Goal: Register for event/course

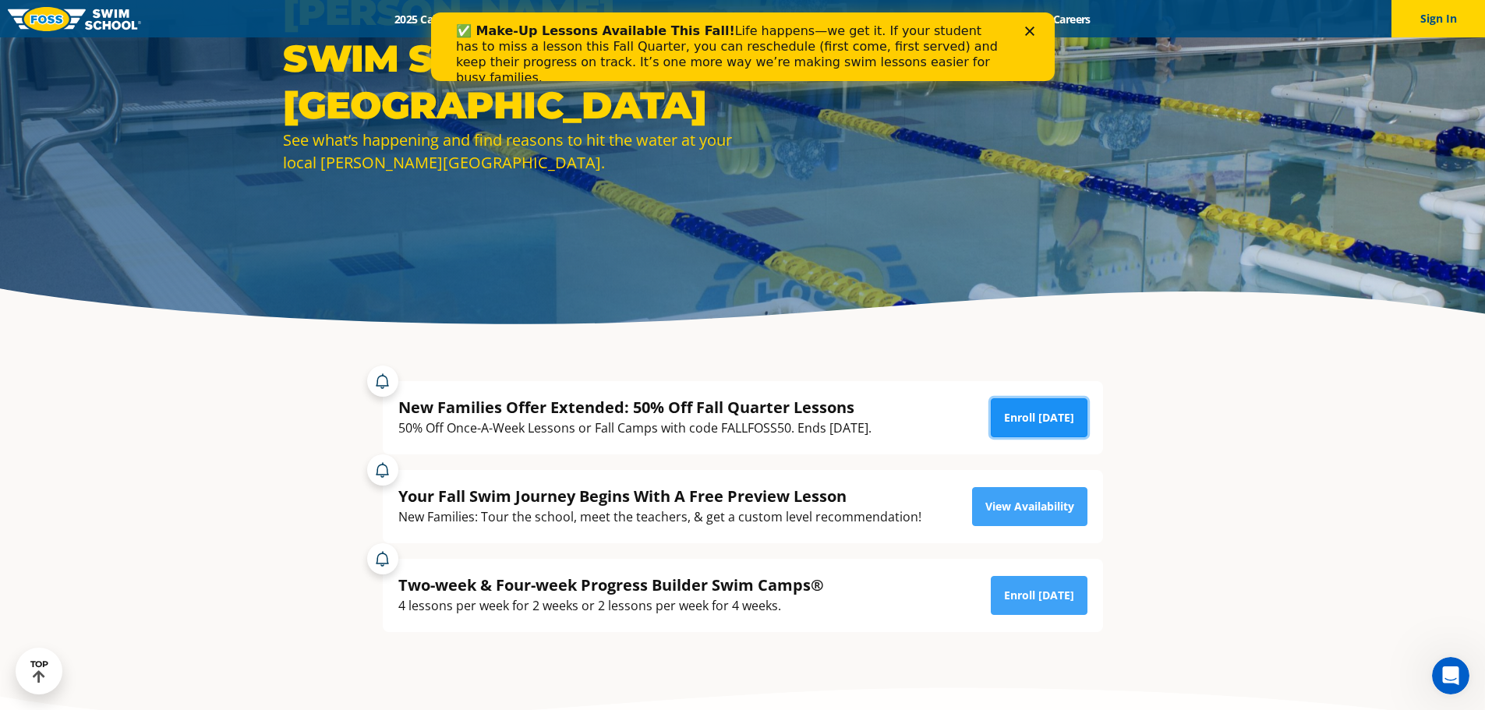
click at [1040, 420] on link "Enroll Today" at bounding box center [1039, 417] width 97 height 39
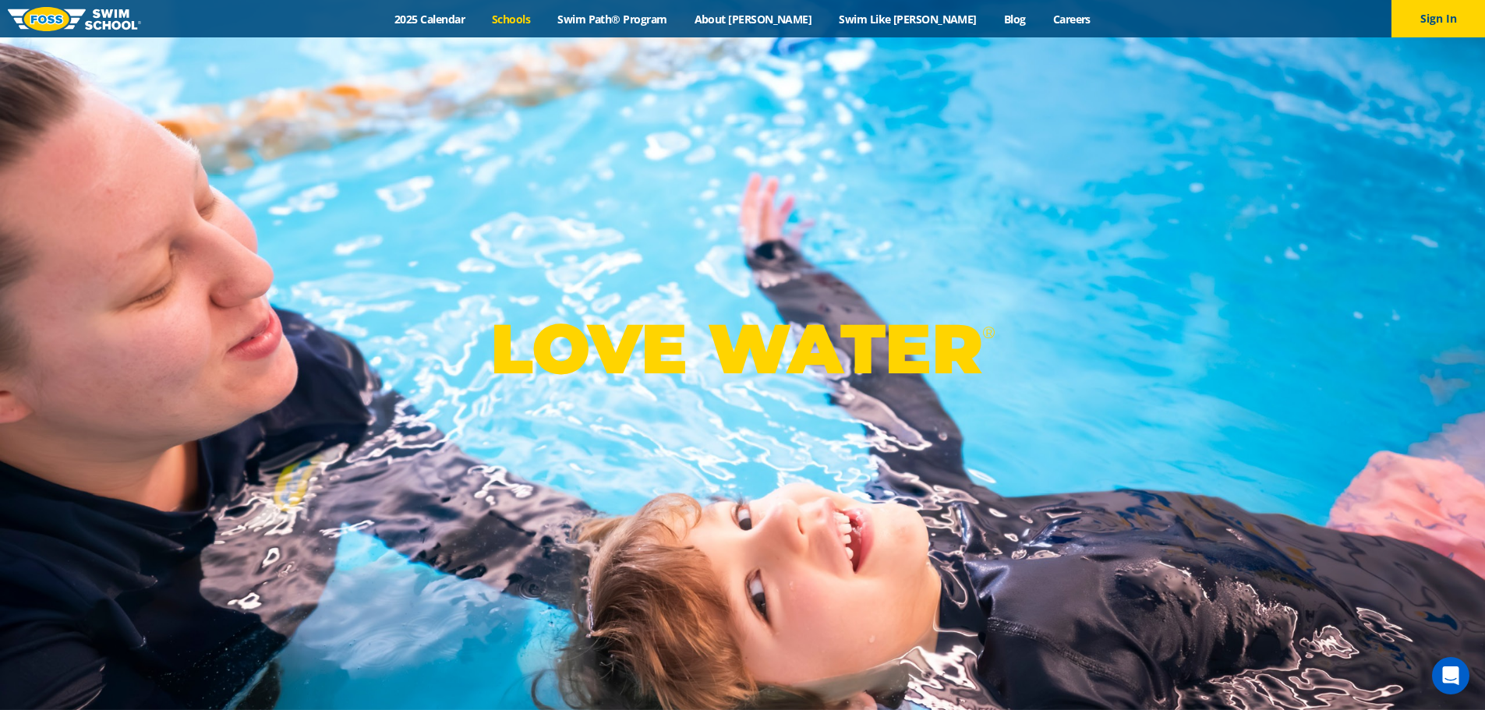
click at [544, 17] on link "Schools" at bounding box center [511, 19] width 65 height 15
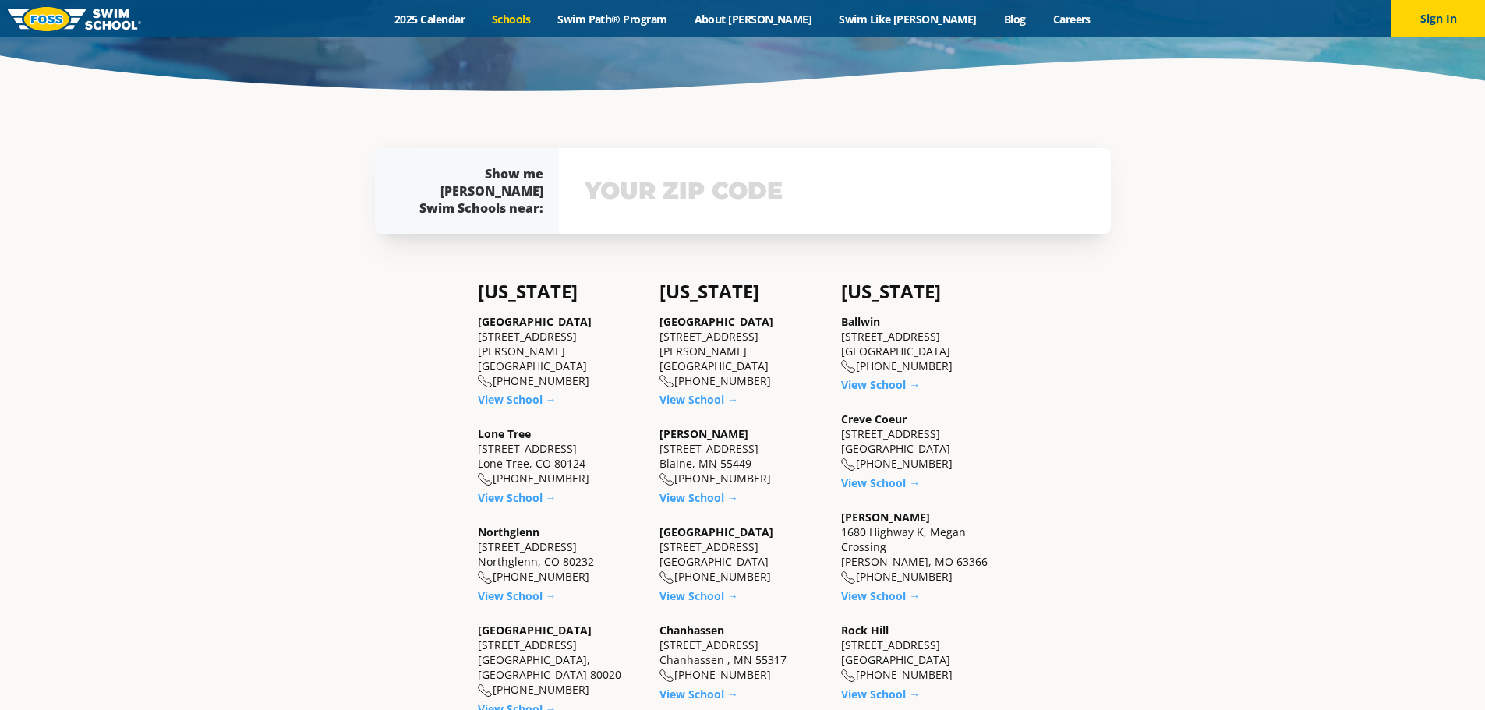
scroll to position [390, 0]
click at [479, 20] on link "2025 Calendar" at bounding box center [429, 19] width 97 height 15
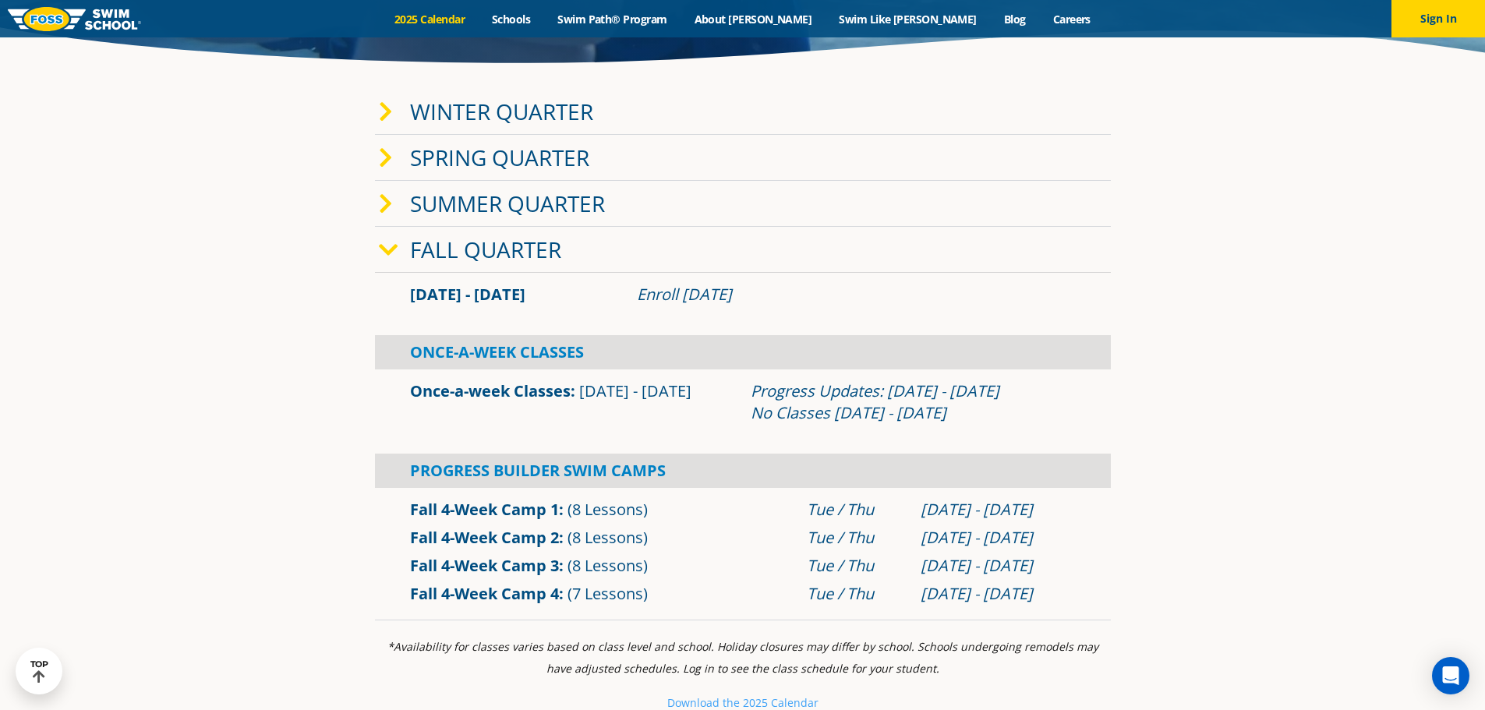
scroll to position [390, 0]
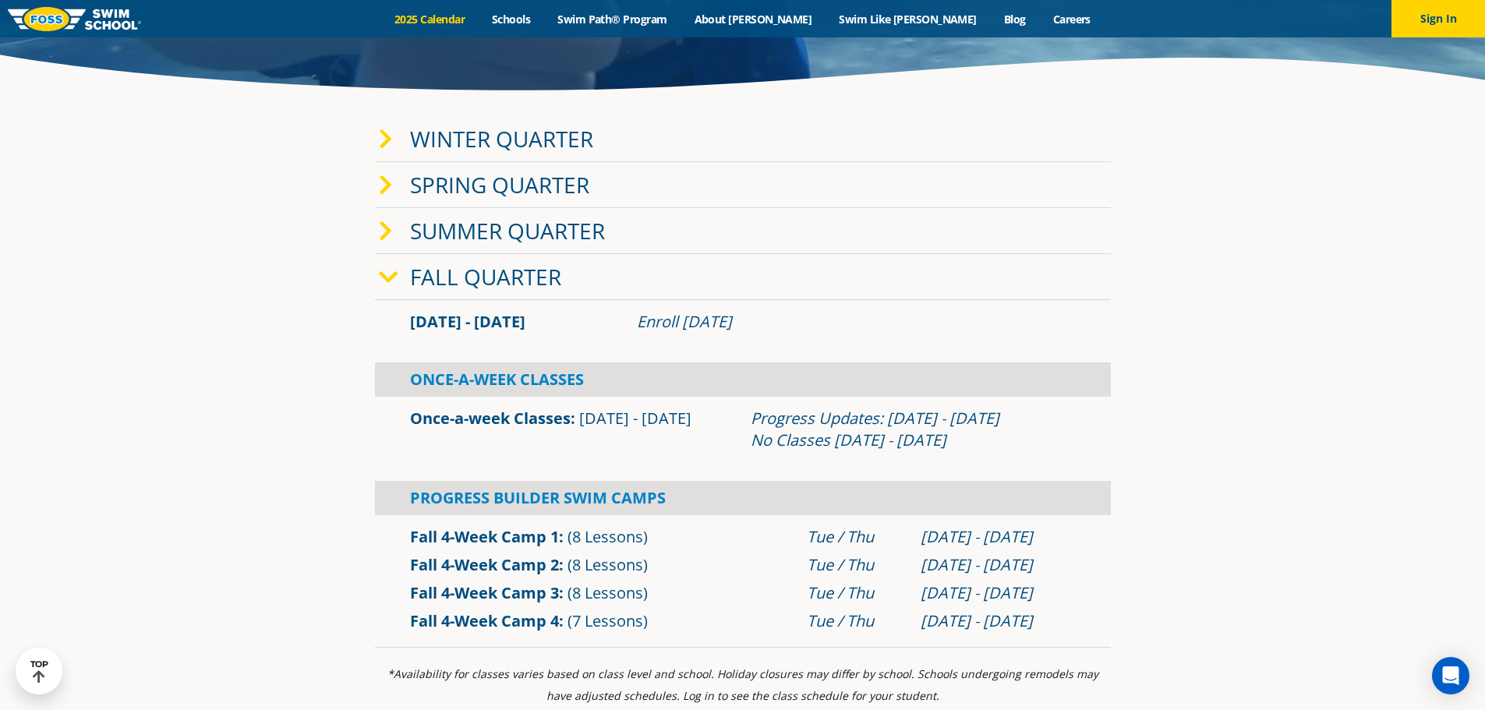
click at [384, 277] on icon at bounding box center [388, 278] width 19 height 22
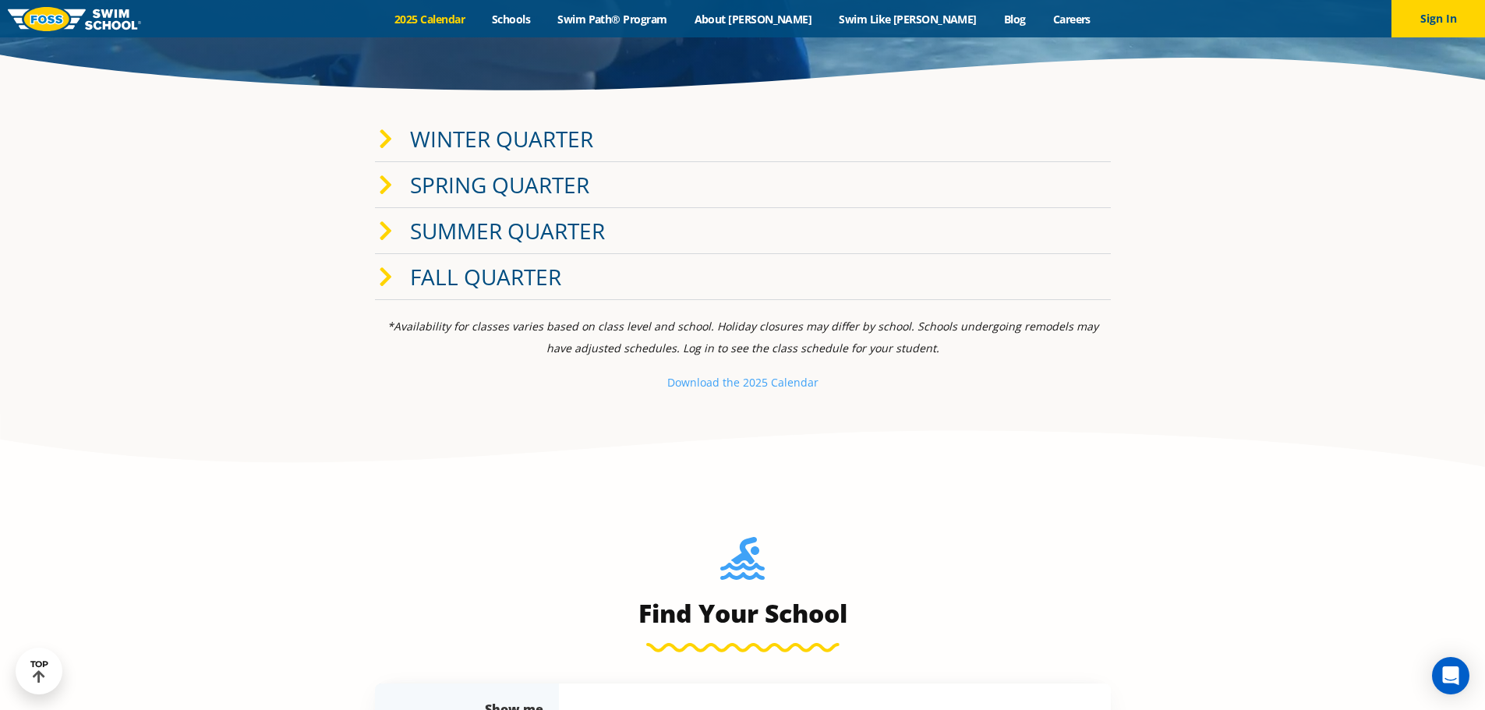
click at [386, 283] on icon at bounding box center [386, 278] width 14 height 22
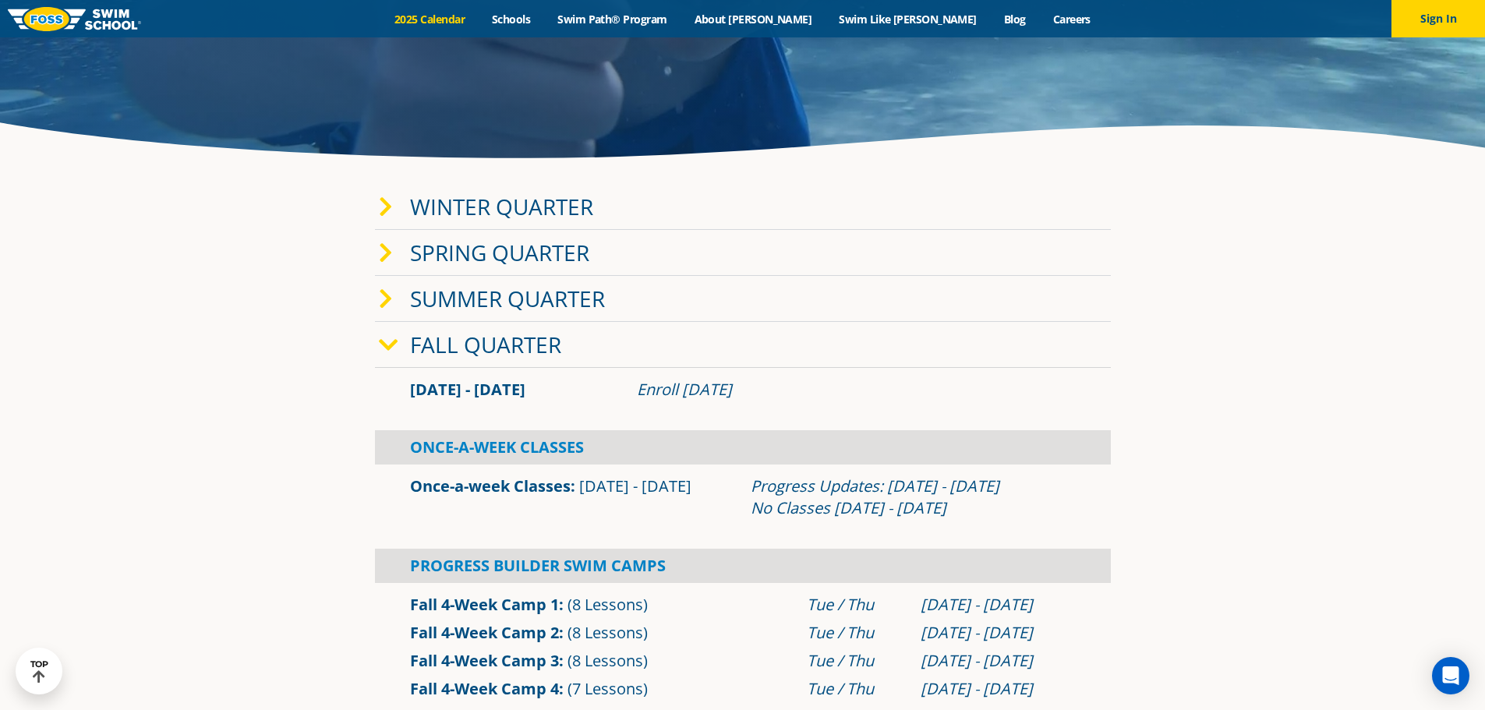
scroll to position [78, 0]
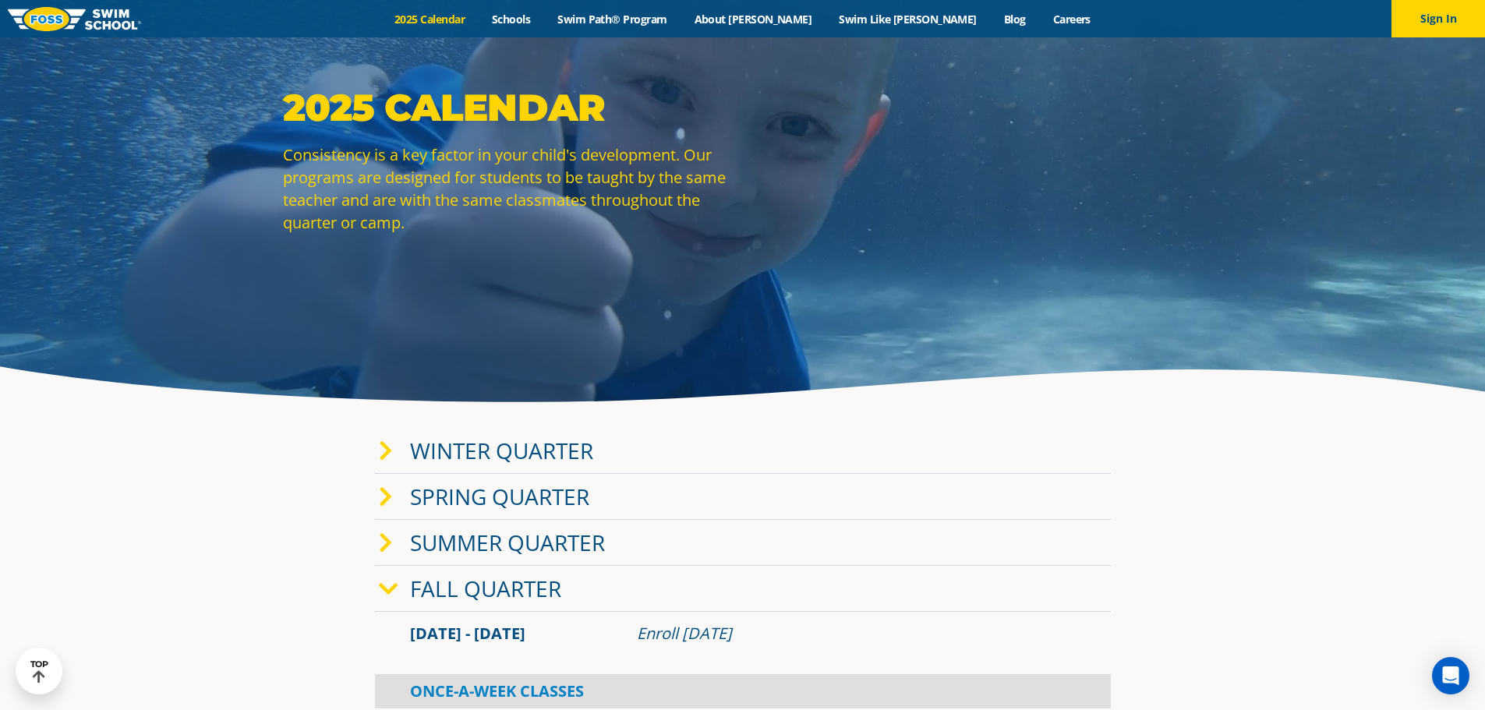
click at [89, 25] on img at bounding box center [74, 19] width 133 height 24
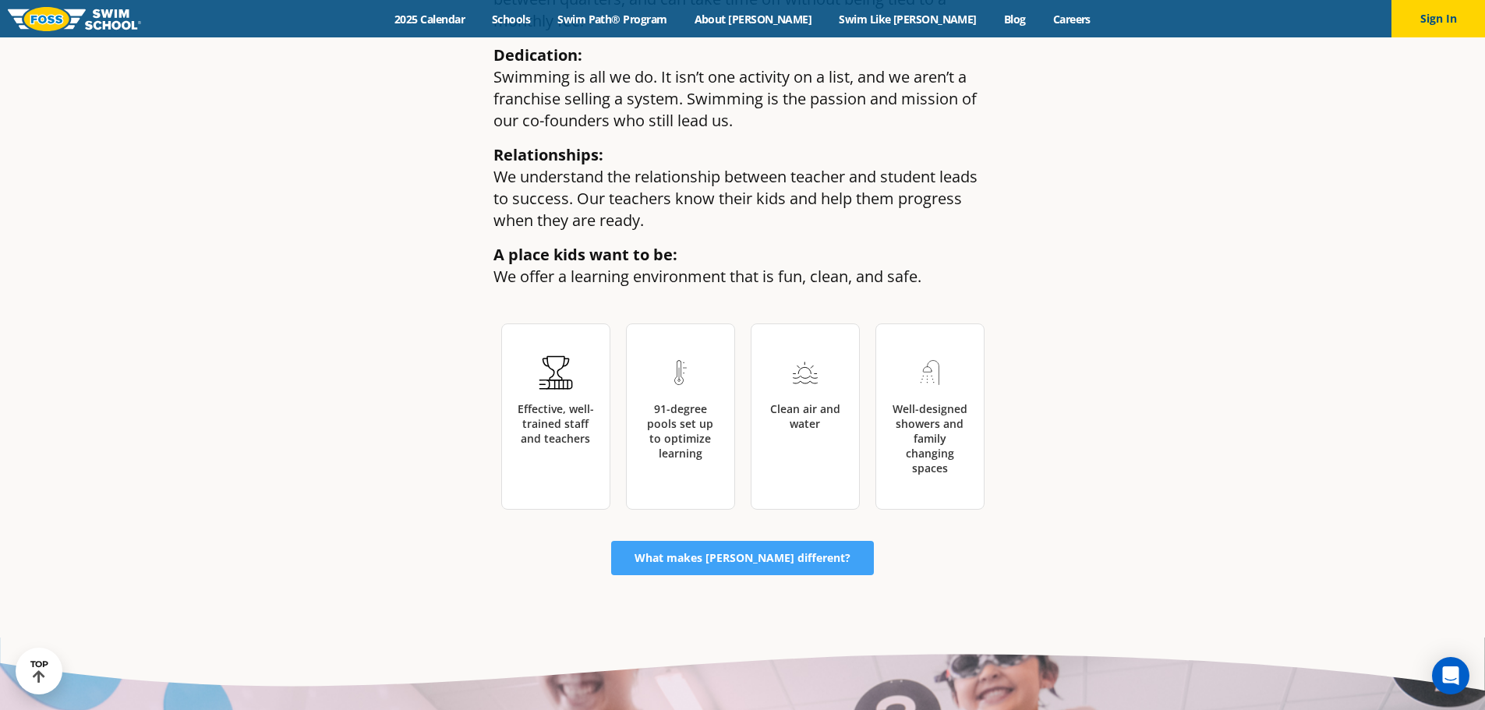
scroll to position [2573, 0]
